Goal: Task Accomplishment & Management: Use online tool/utility

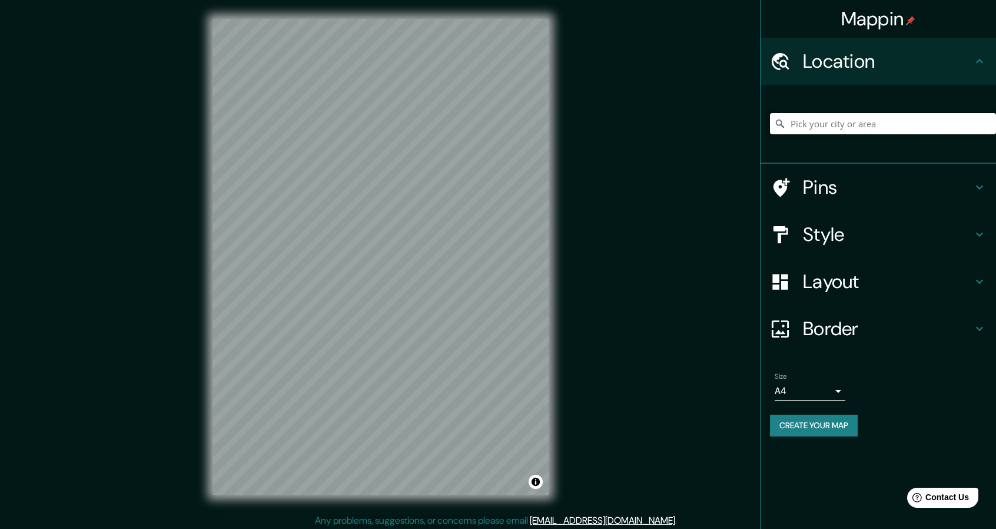
click at [832, 118] on input "Pick your city or area" at bounding box center [883, 123] width 226 height 21
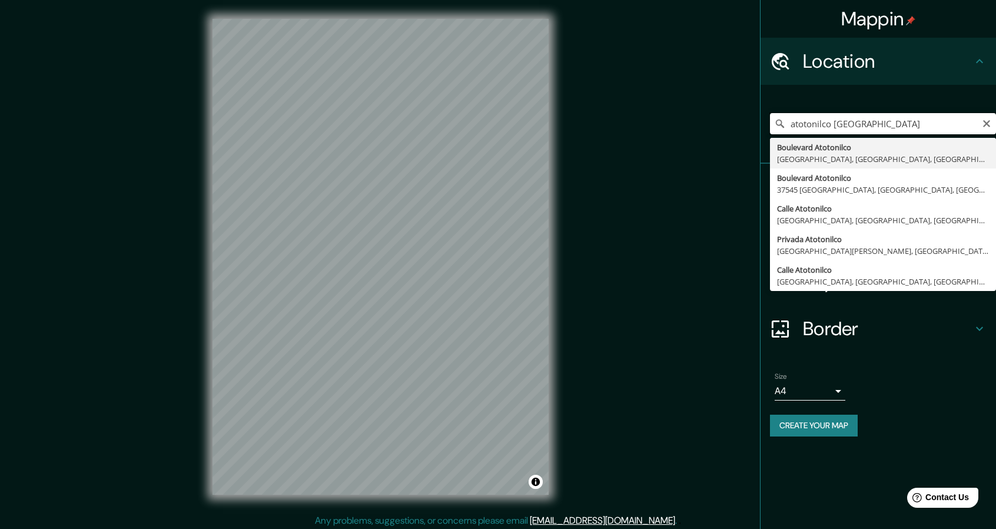
type input "atotonilco [GEOGRAPHIC_DATA]"
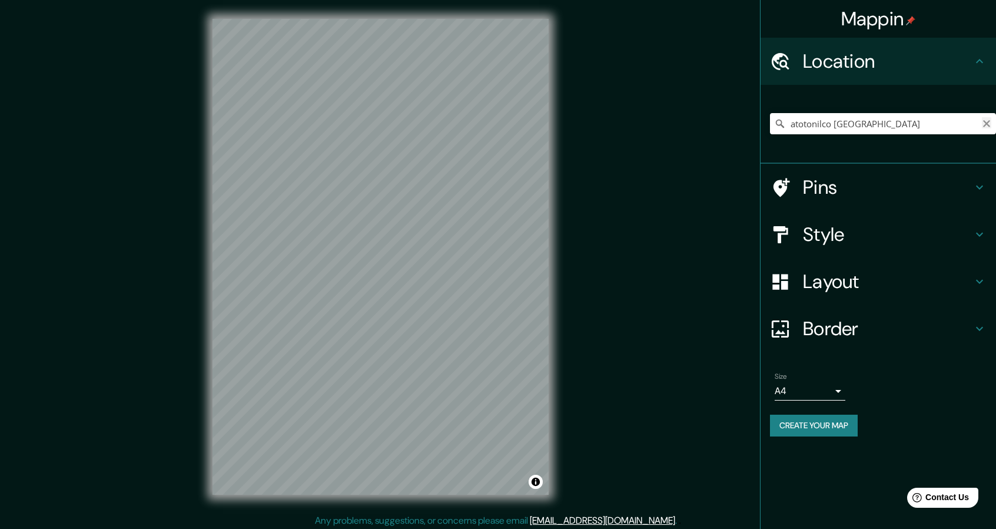
click at [984, 122] on icon "Clear" at bounding box center [986, 123] width 7 height 7
paste input "[GEOGRAPHIC_DATA][PERSON_NAME]"
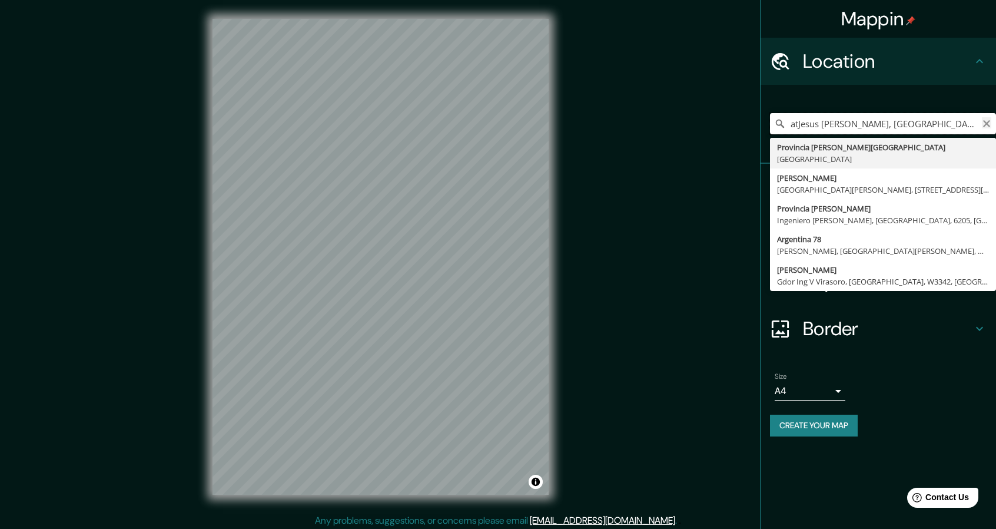
type input "atJesus [PERSON_NAME], [GEOGRAPHIC_DATA][PERSON_NAME], [GEOGRAPHIC_DATA]"
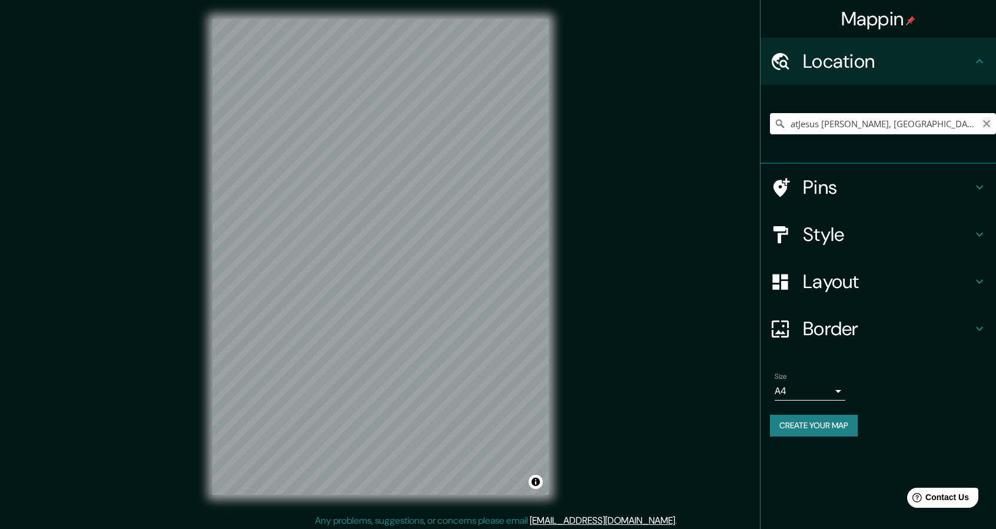
click at [989, 124] on icon "Clear" at bounding box center [986, 123] width 9 height 9
type input "[GEOGRAPHIC_DATA], [GEOGRAPHIC_DATA], [GEOGRAPHIC_DATA], [GEOGRAPHIC_DATA]"
click at [989, 123] on icon "Clear" at bounding box center [986, 123] width 9 height 9
paste input "21.005448534118237, -100.79585046334117"
click at [860, 128] on input "21.005448534118237, -100.79585046334117" at bounding box center [883, 123] width 226 height 21
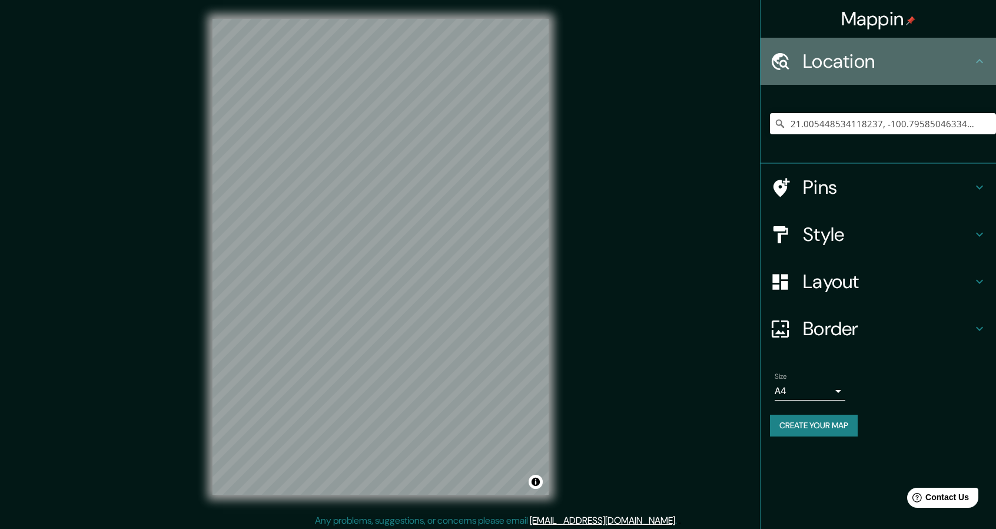
click at [981, 65] on icon at bounding box center [980, 61] width 14 height 14
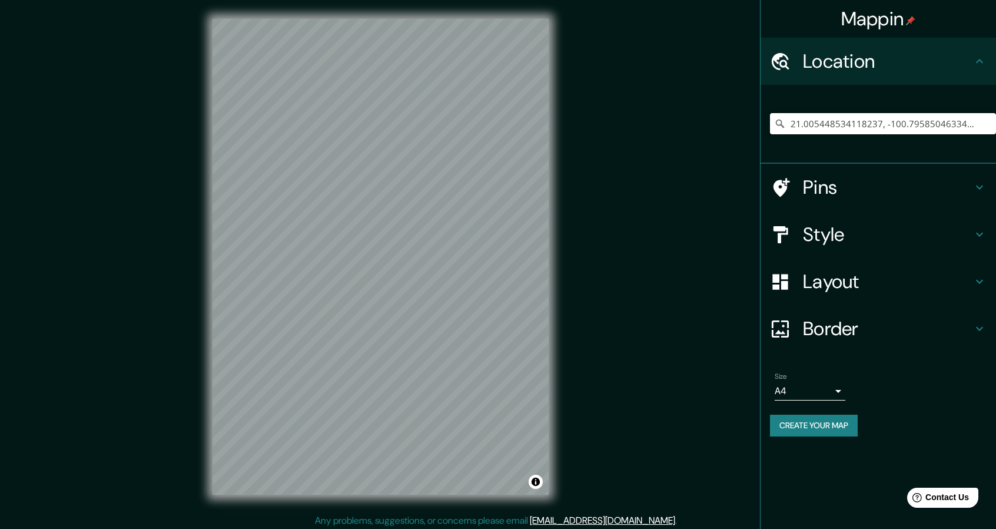
click at [809, 127] on input "21.005448534118237, -100.79585046334117" at bounding box center [883, 123] width 226 height 21
click at [986, 122] on input "21.005448534118237, -100.79585046334117" at bounding box center [883, 123] width 226 height 21
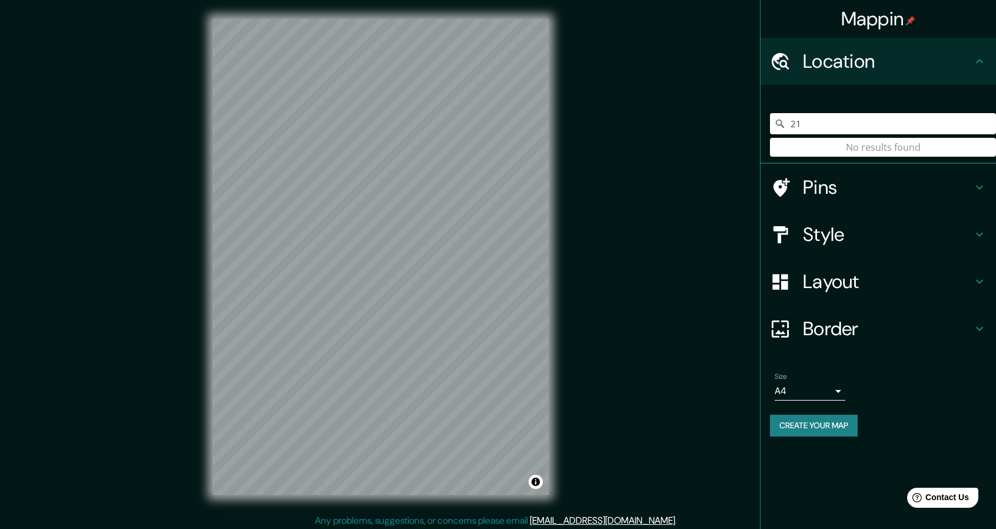
type input "2"
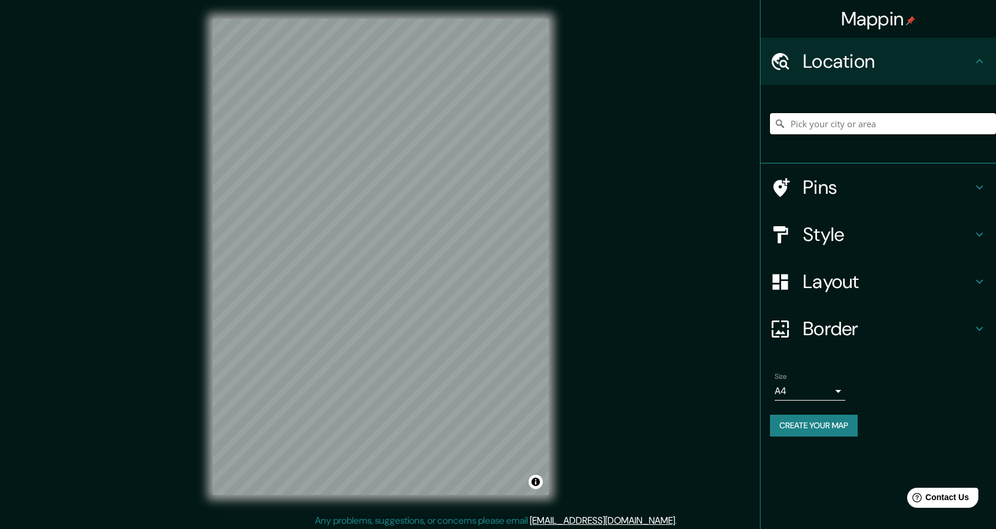
paste input "Calle Principal s/n, 37700 Gto."
type input "Calle Principal, 01512 Colon, [GEOGRAPHIC_DATA], [GEOGRAPHIC_DATA][PERSON_NAME]"
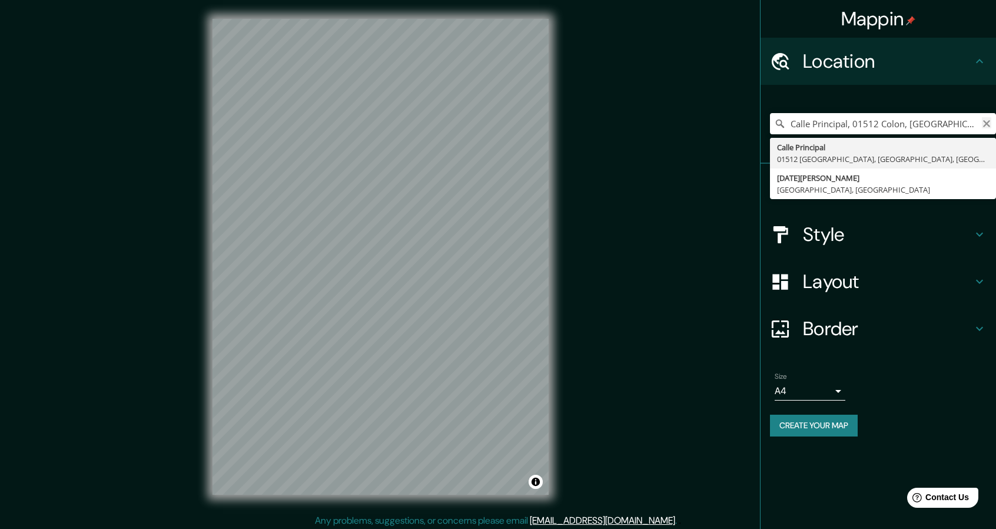
click at [987, 127] on icon "Clear" at bounding box center [986, 123] width 9 height 9
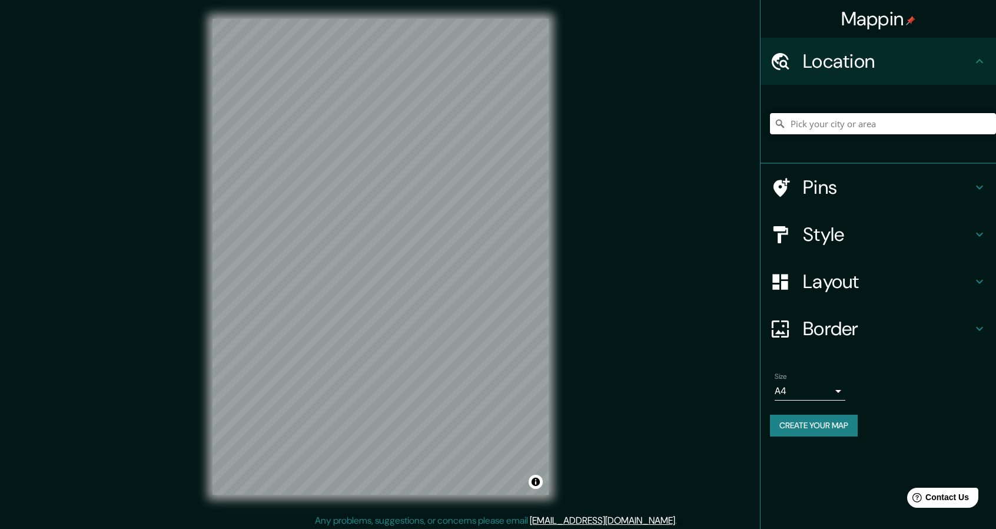
paste input "Santuario de [PERSON_NAME] de Atotonilco"
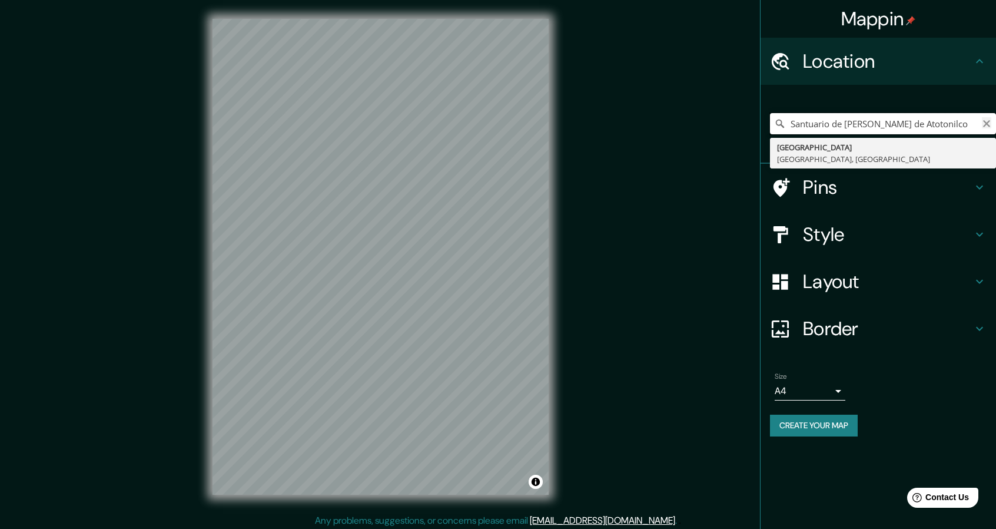
type input "[GEOGRAPHIC_DATA], [GEOGRAPHIC_DATA], [GEOGRAPHIC_DATA]"
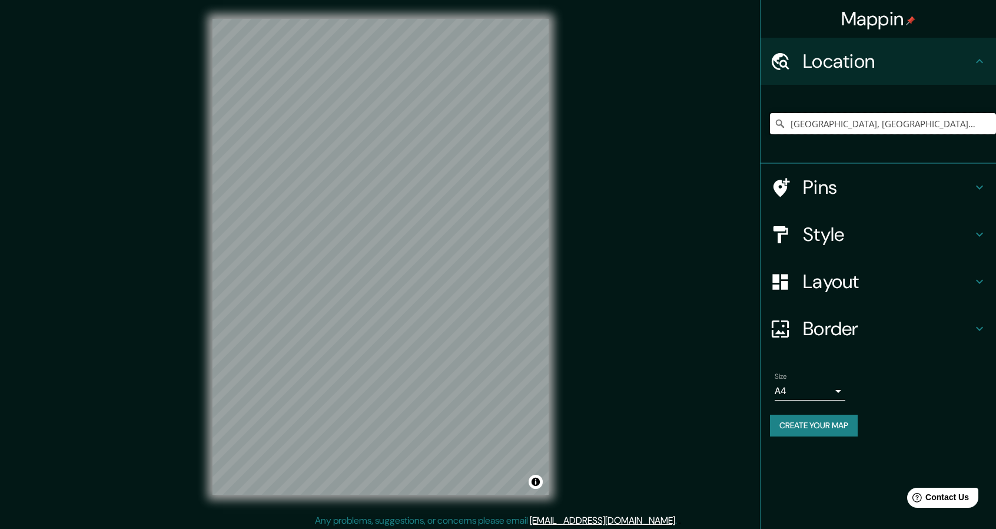
click at [973, 121] on input "[GEOGRAPHIC_DATA], [GEOGRAPHIC_DATA], [GEOGRAPHIC_DATA]" at bounding box center [883, 123] width 226 height 21
drag, startPoint x: 790, startPoint y: 123, endPoint x: 1004, endPoint y: 97, distance: 215.9
click at [996, 97] on html "Mappin Location [GEOGRAPHIC_DATA], [GEOGRAPHIC_DATA], [GEOGRAPHIC_DATA] [GEOGRA…" at bounding box center [498, 264] width 996 height 529
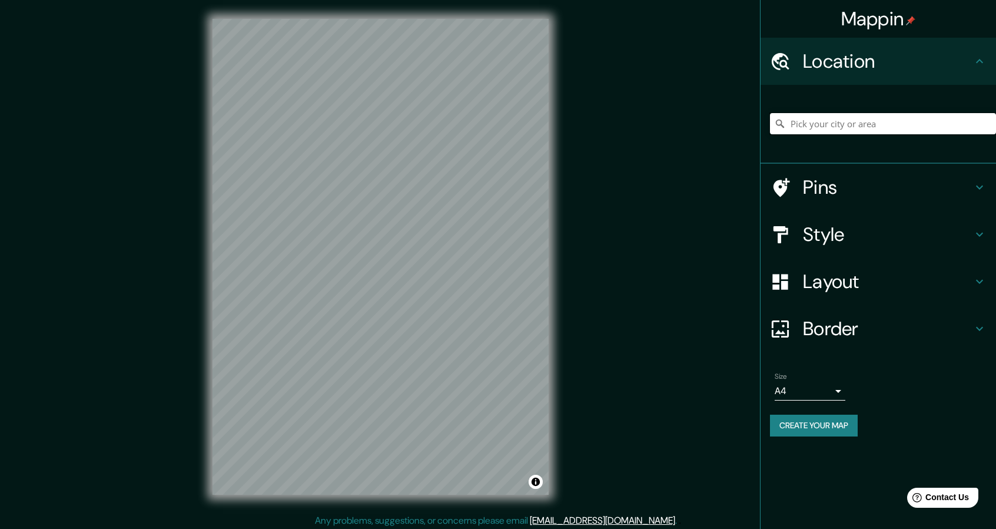
paste input "Santuario de [PERSON_NAME] de Atotonilco"
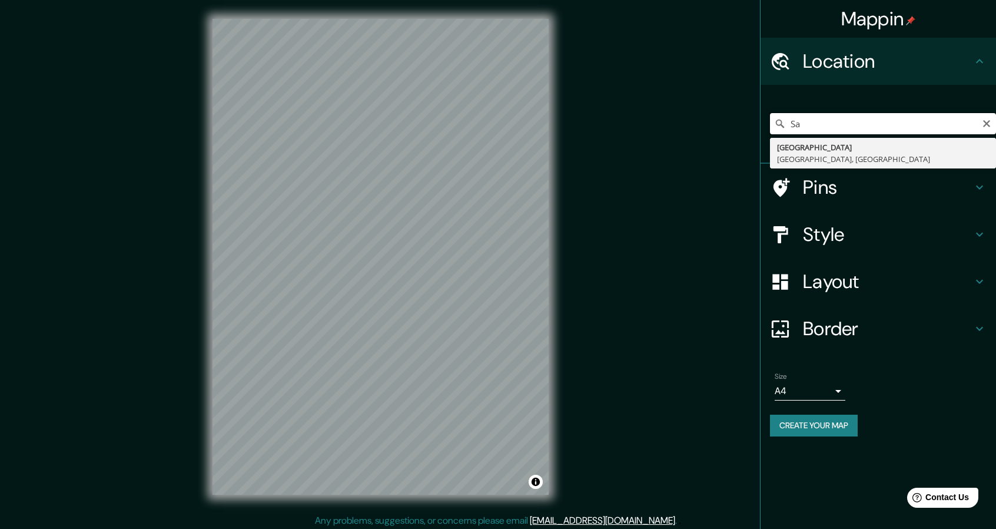
type input "S"
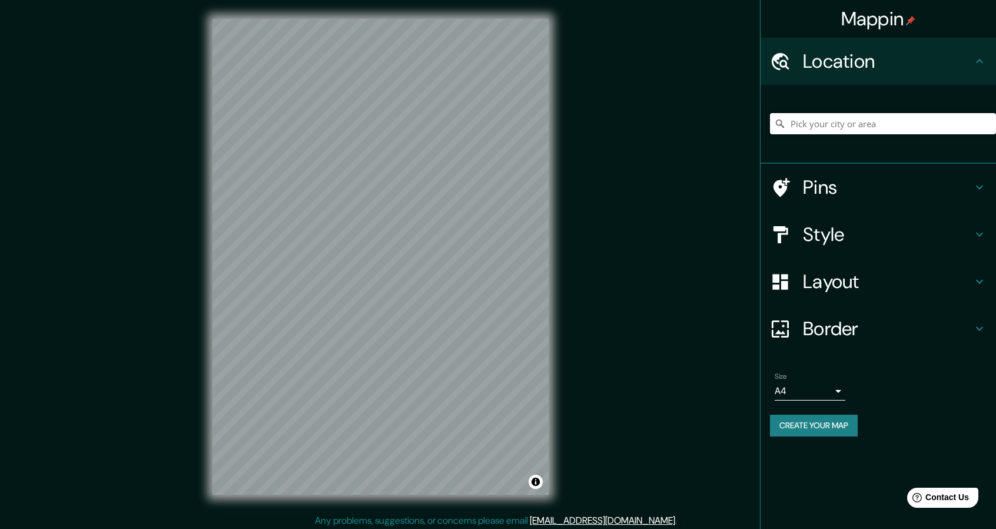
type input "a"
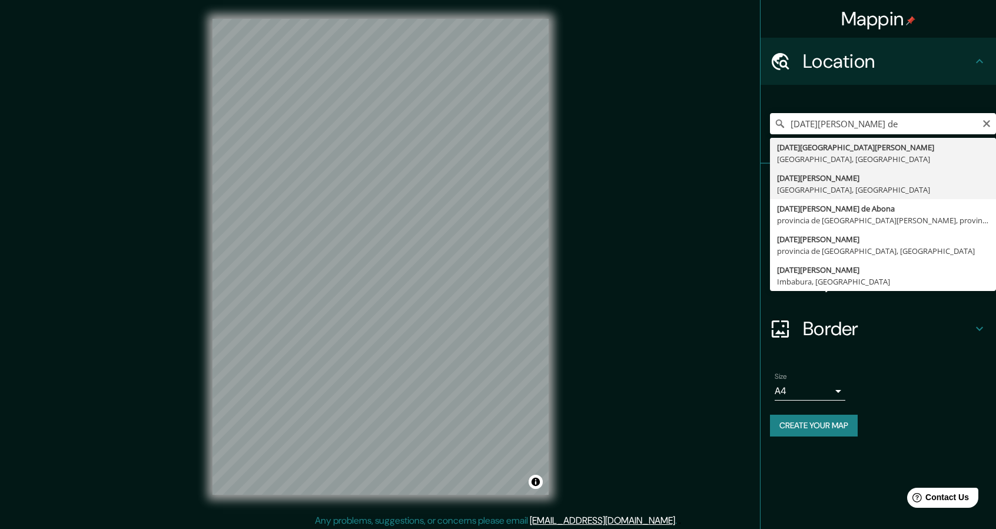
type input "[DATE][GEOGRAPHIC_DATA][PERSON_NAME], [GEOGRAPHIC_DATA], [GEOGRAPHIC_DATA]"
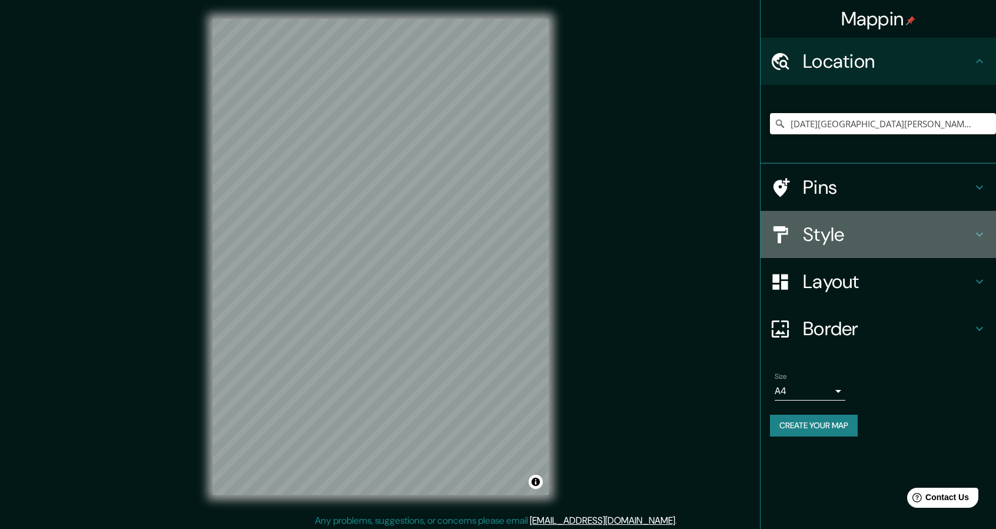
click at [836, 237] on h4 "Style" at bounding box center [888, 235] width 170 height 24
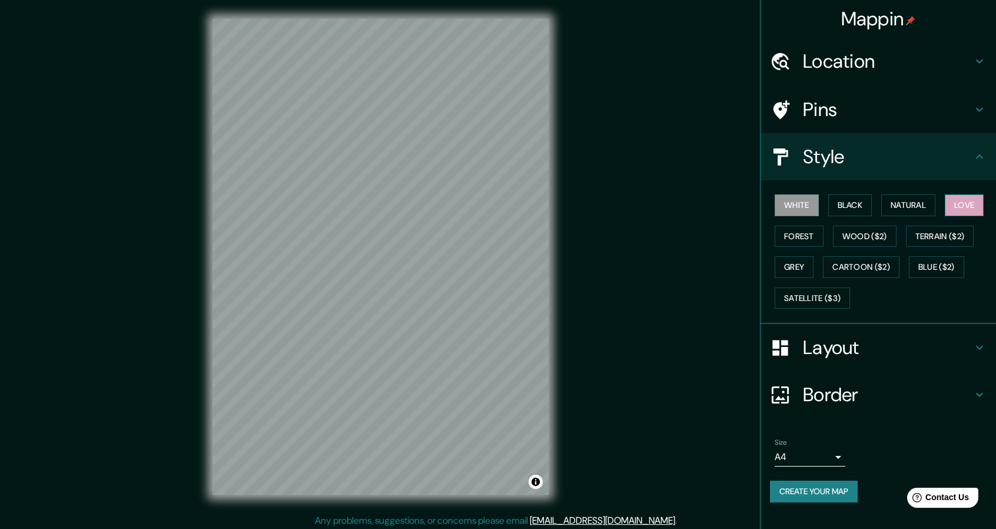
click at [978, 200] on button "Love" at bounding box center [964, 205] width 39 height 22
click at [802, 243] on button "Forest" at bounding box center [799, 236] width 49 height 22
click at [800, 261] on button "Grey" at bounding box center [794, 267] width 39 height 22
click at [960, 201] on button "Love" at bounding box center [964, 205] width 39 height 22
